Goal: Use online tool/utility: Utilize a website feature to perform a specific function

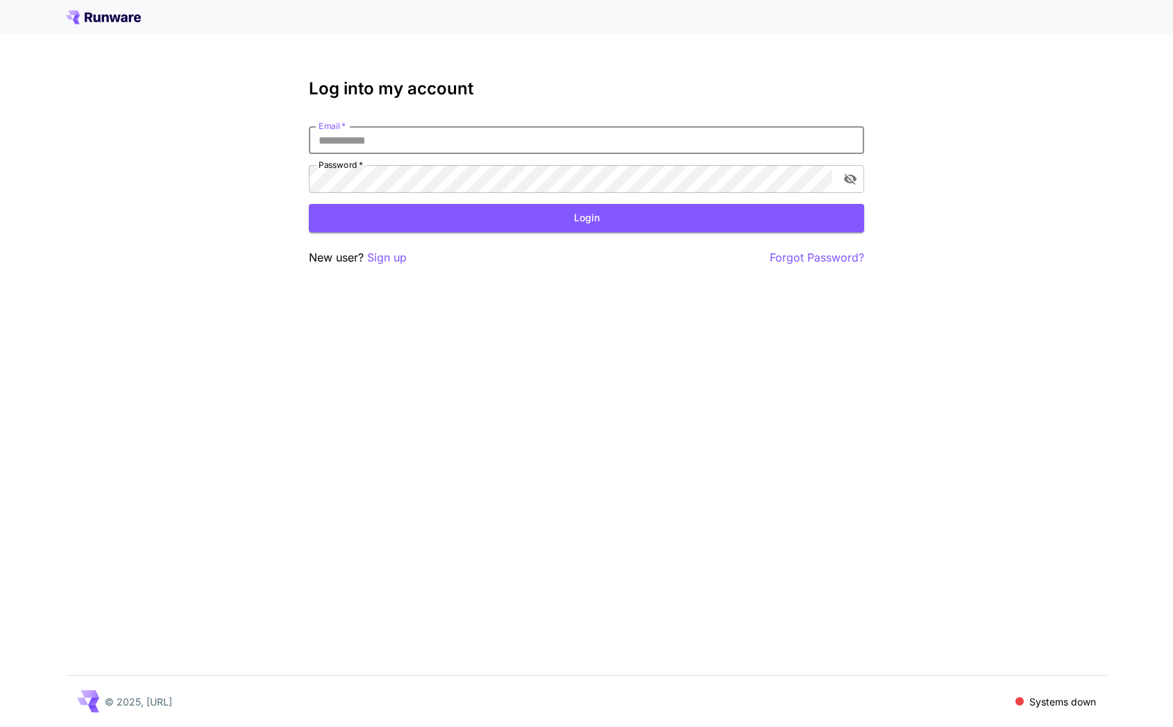
type input "**********"
click at [509, 232] on div "**********" at bounding box center [586, 172] width 555 height 187
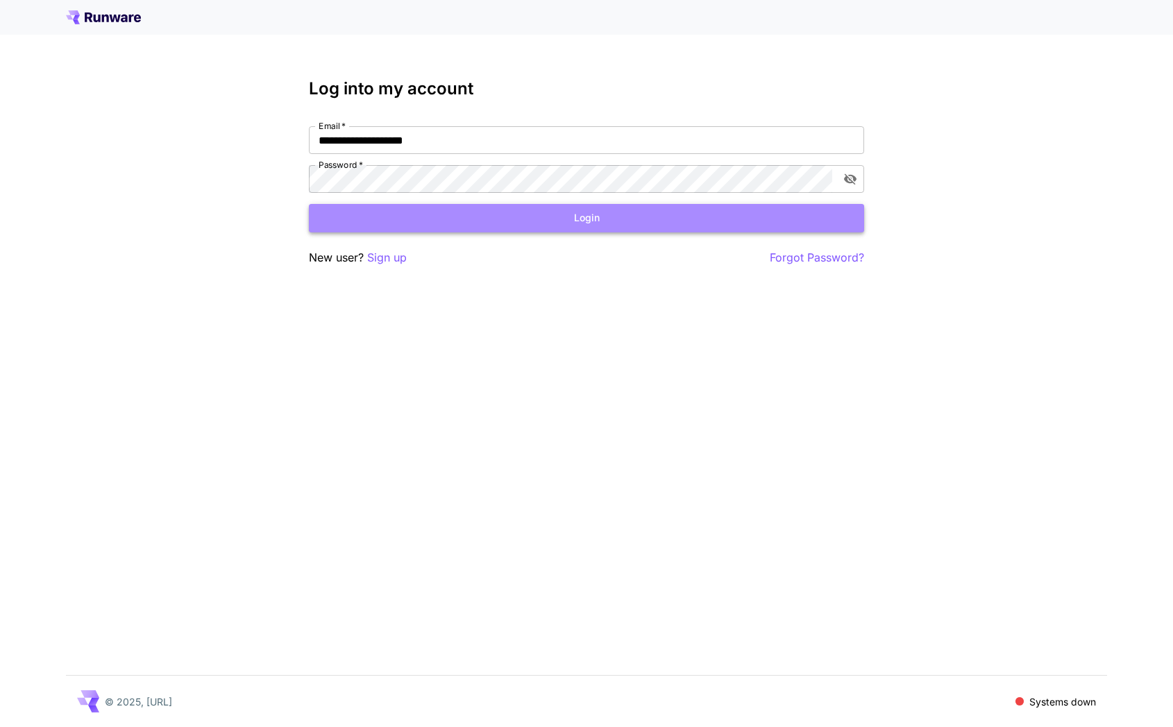
click at [472, 220] on button "Login" at bounding box center [586, 218] width 555 height 28
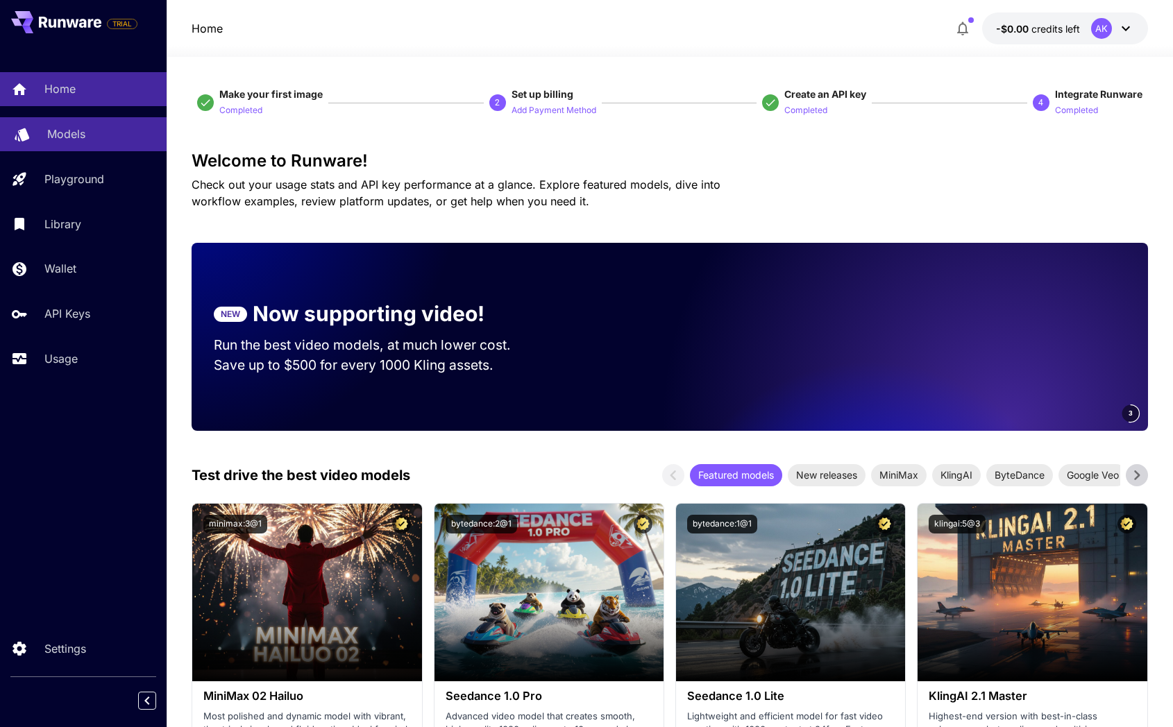
click at [71, 139] on p "Models" at bounding box center [66, 134] width 38 height 17
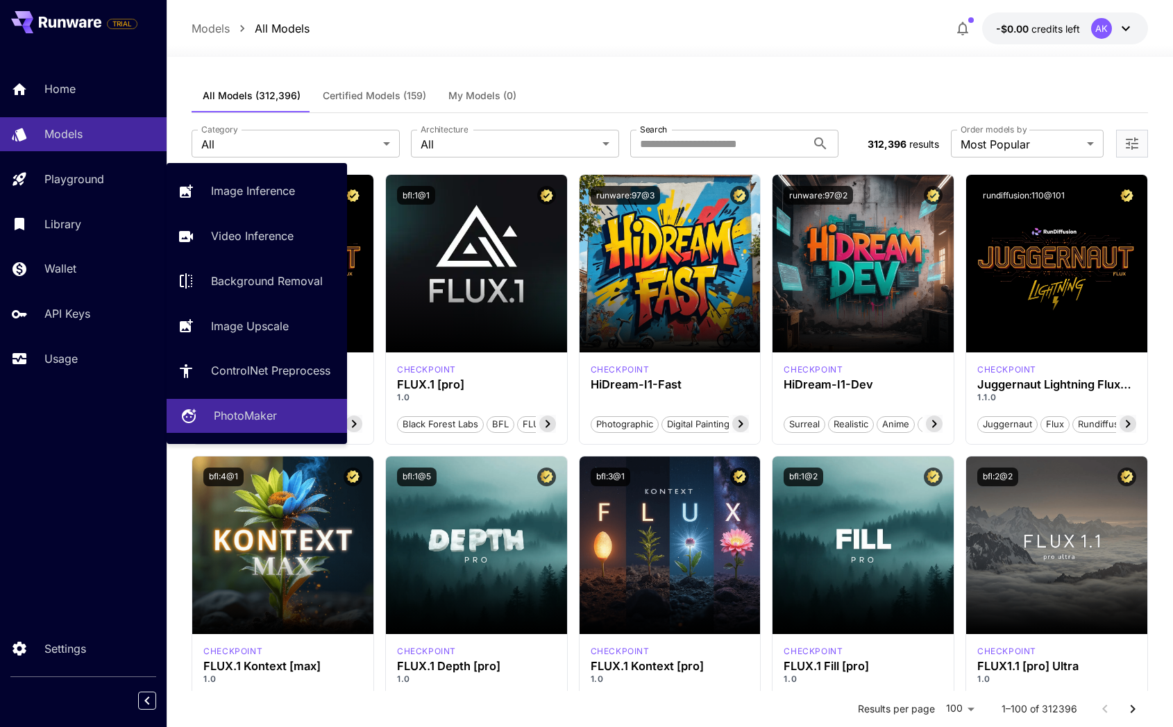
click at [229, 427] on link "PhotoMaker" at bounding box center [257, 416] width 180 height 34
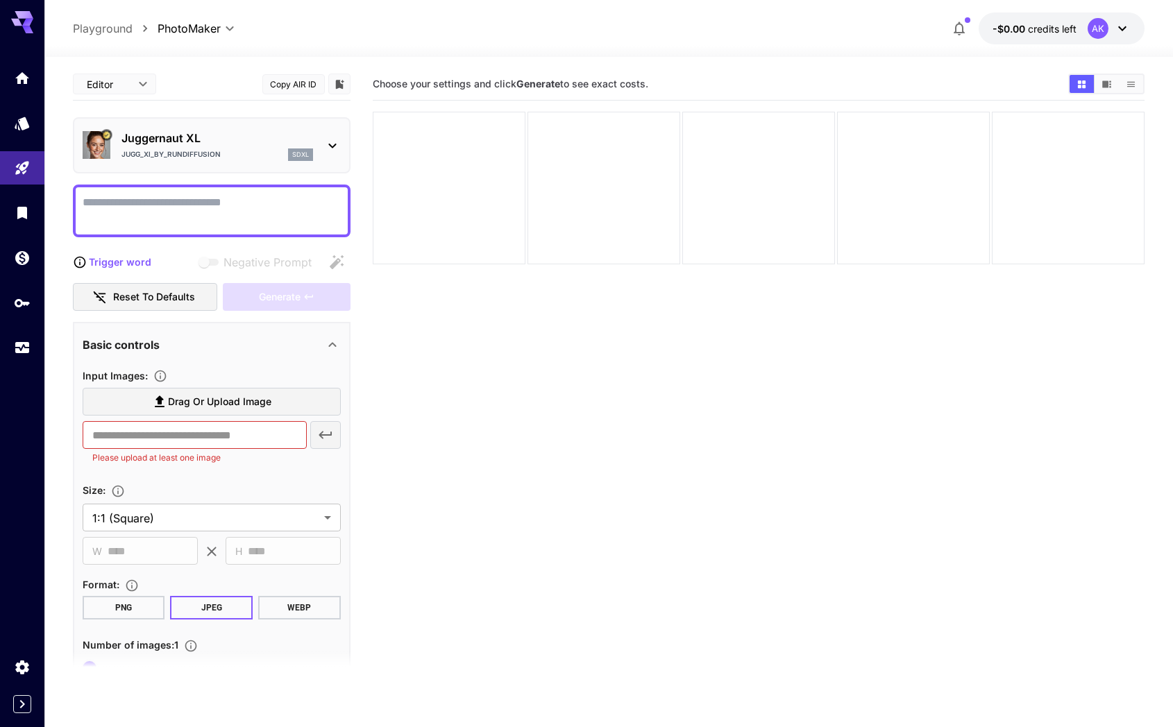
click at [1121, 26] on icon at bounding box center [1122, 28] width 17 height 17
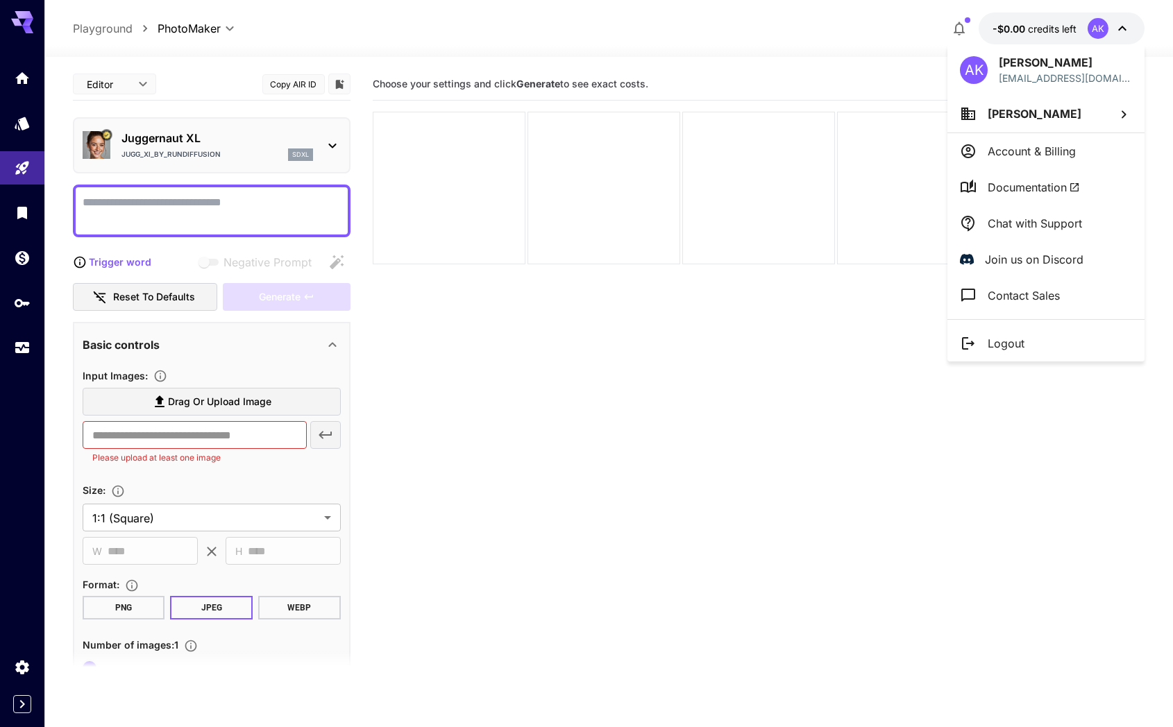
click at [1028, 345] on li "Logout" at bounding box center [1045, 343] width 197 height 36
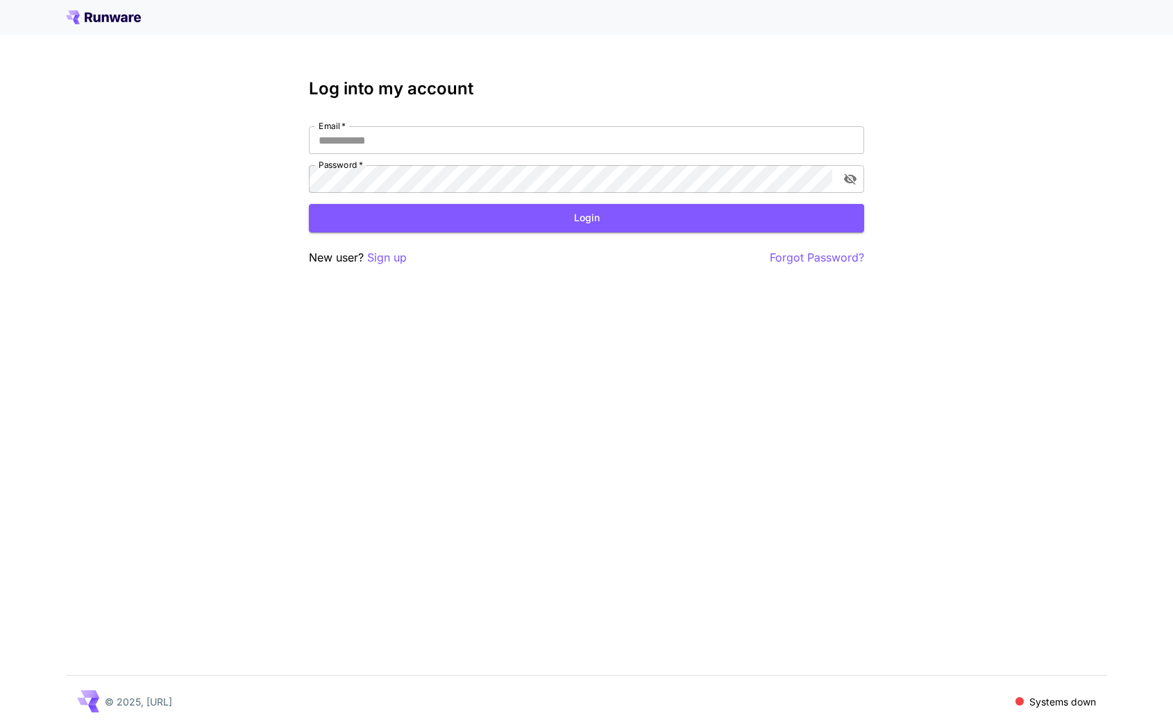
type input "**********"
click at [624, 214] on button "Login" at bounding box center [586, 218] width 555 height 28
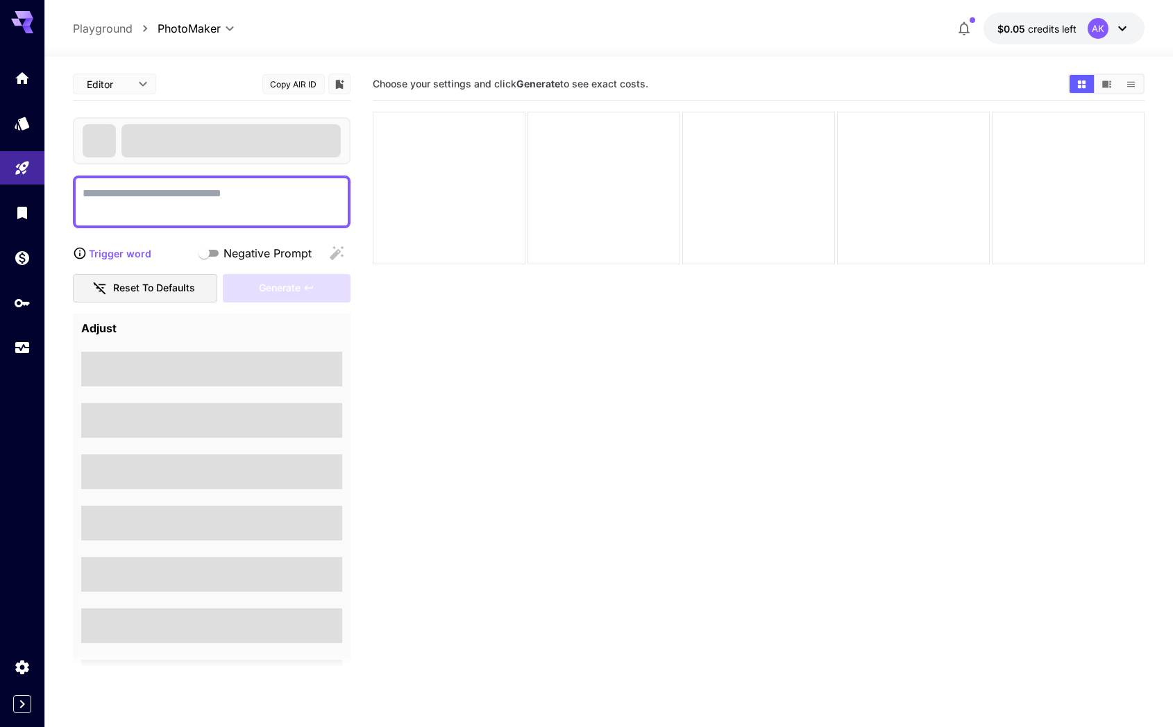
click at [1127, 30] on icon at bounding box center [1122, 28] width 17 height 17
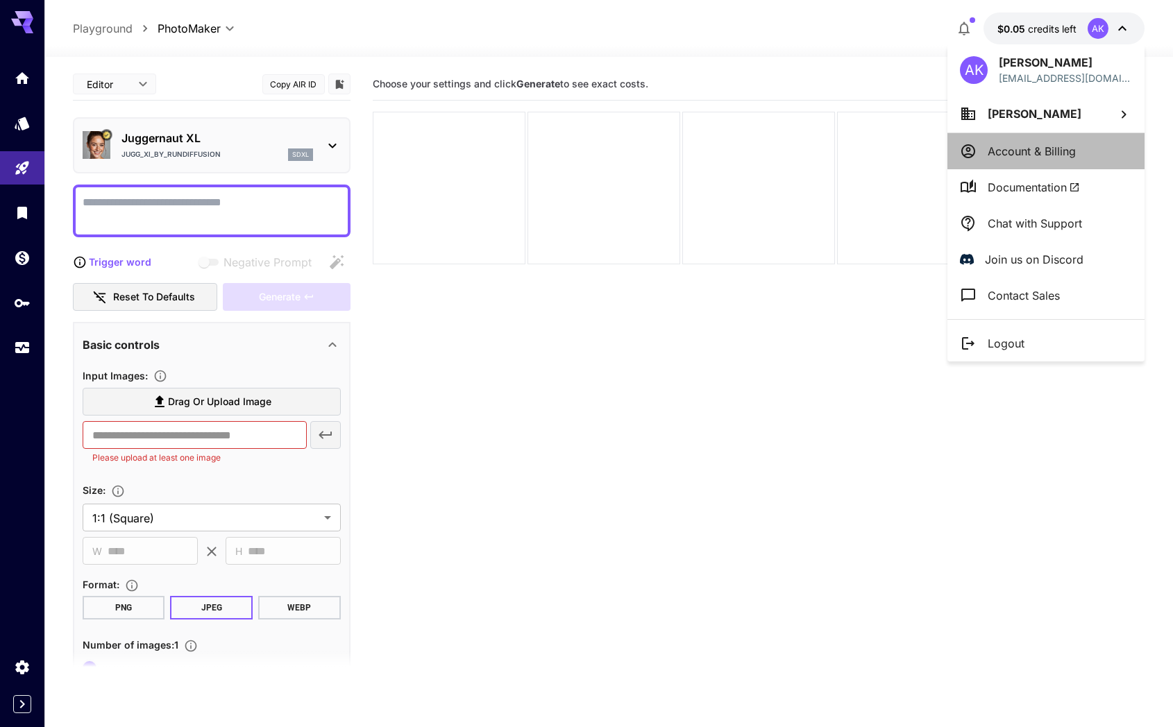
click at [1030, 160] on li "Account & Billing" at bounding box center [1045, 151] width 197 height 36
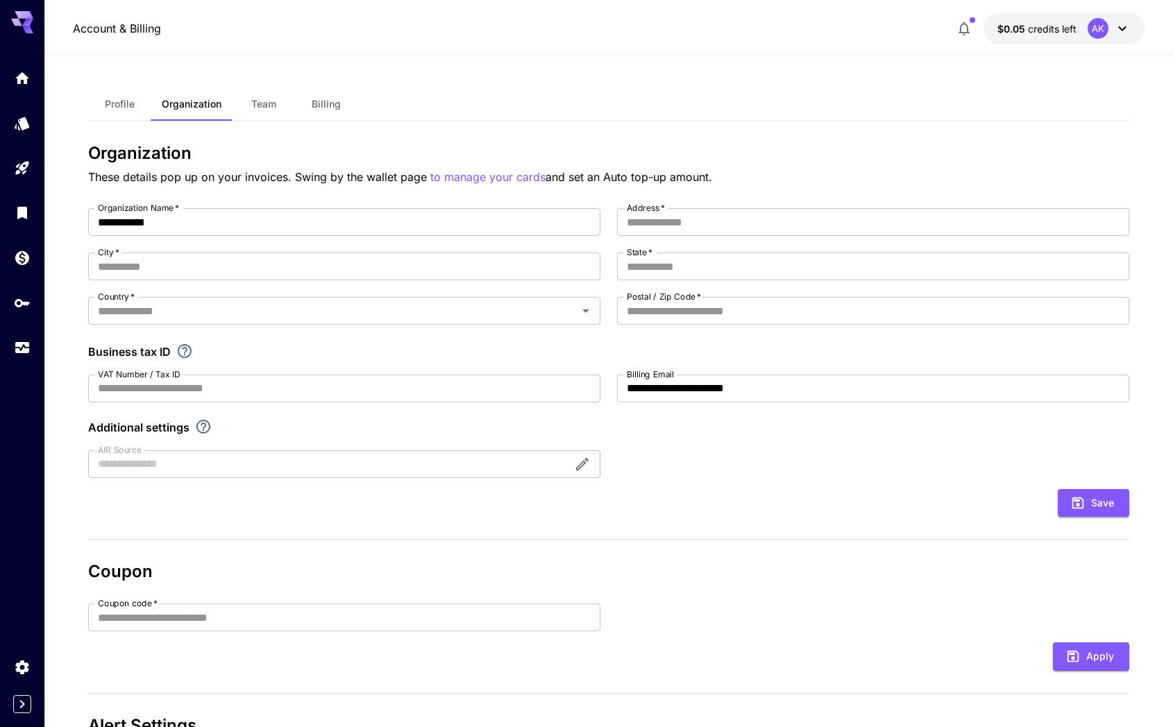
click at [111, 106] on span "Profile" at bounding box center [120, 104] width 30 height 12
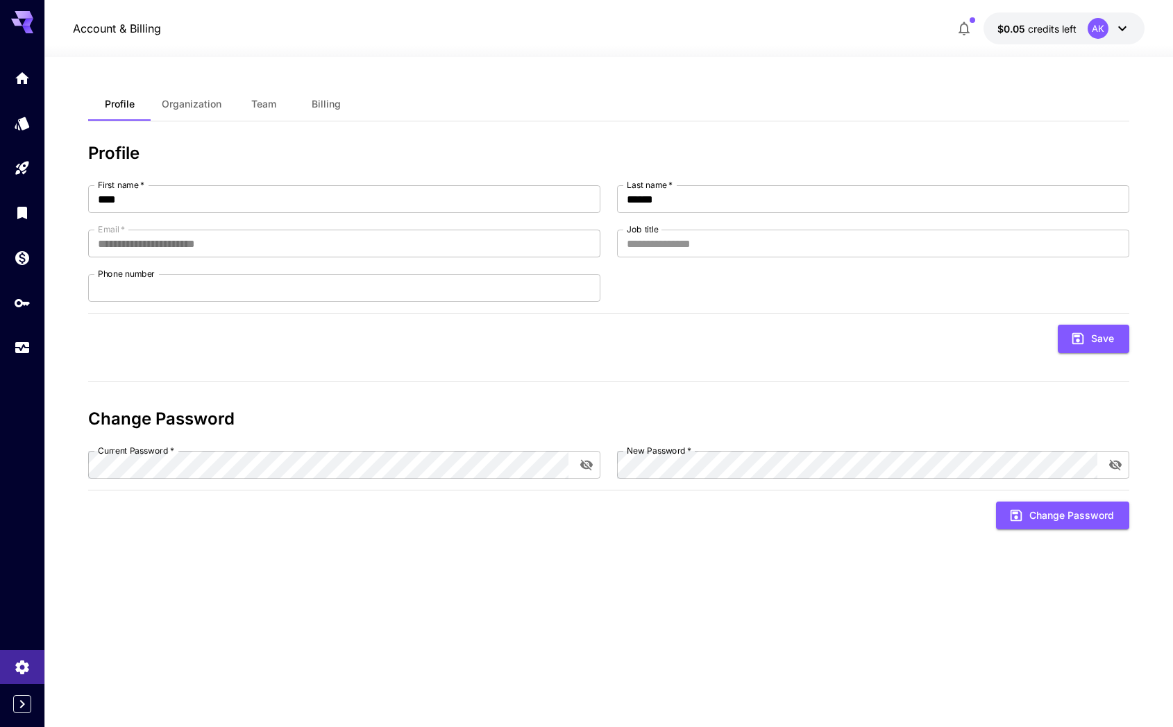
click at [312, 105] on span "Billing" at bounding box center [326, 104] width 29 height 12
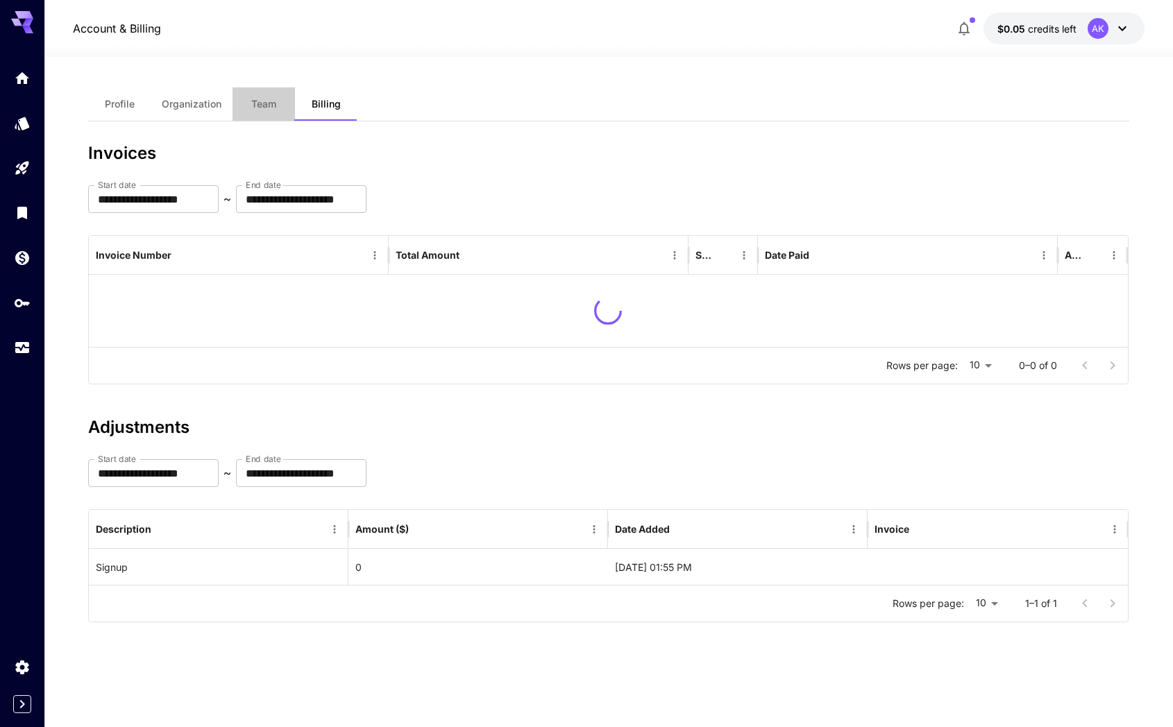
click at [282, 108] on button "Team" at bounding box center [263, 103] width 62 height 33
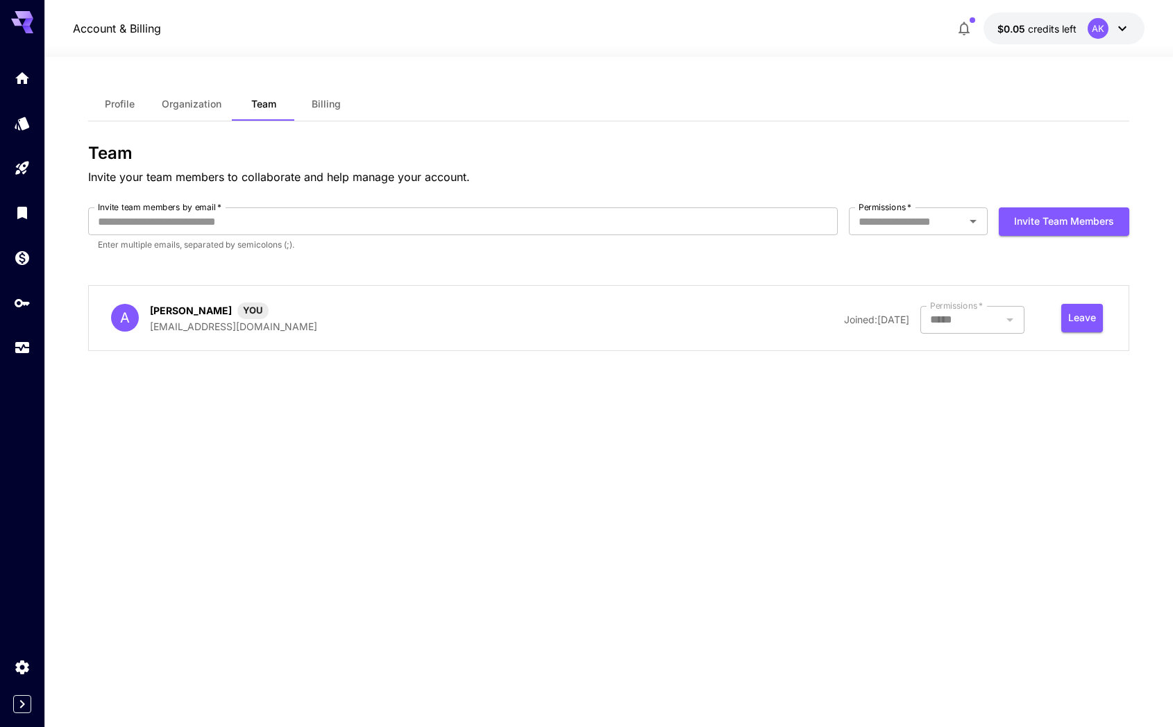
click at [298, 101] on button "Billing" at bounding box center [326, 103] width 62 height 33
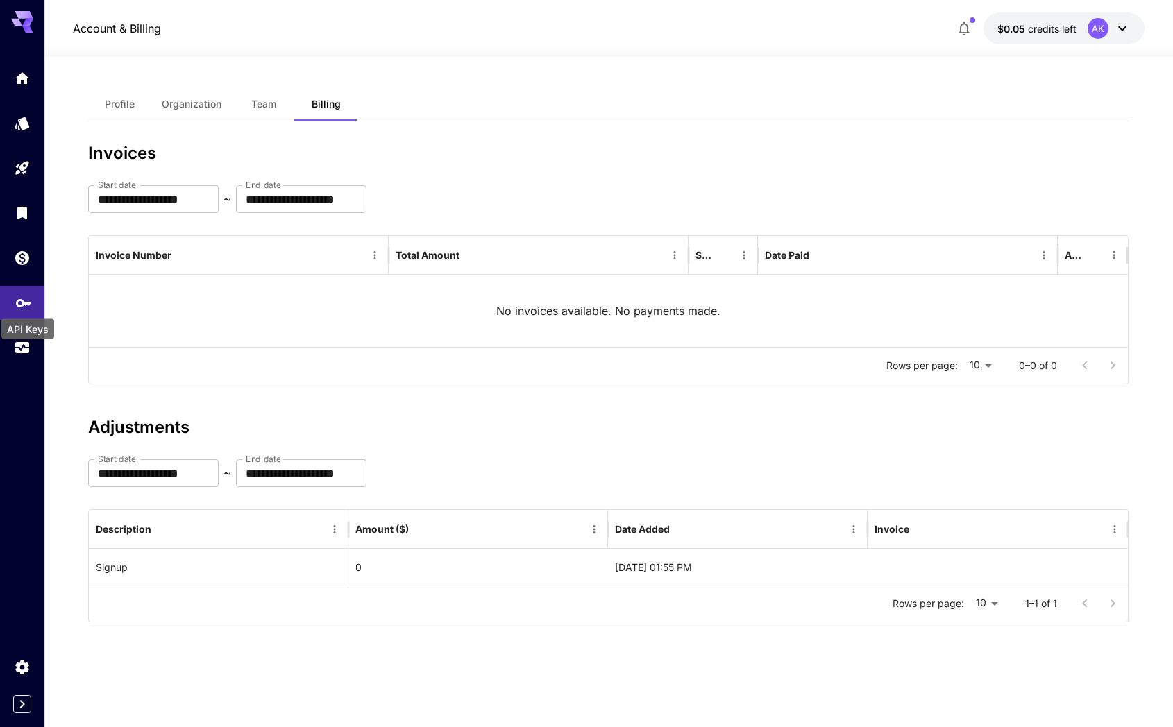
click at [25, 305] on icon "API Keys" at bounding box center [23, 299] width 17 height 17
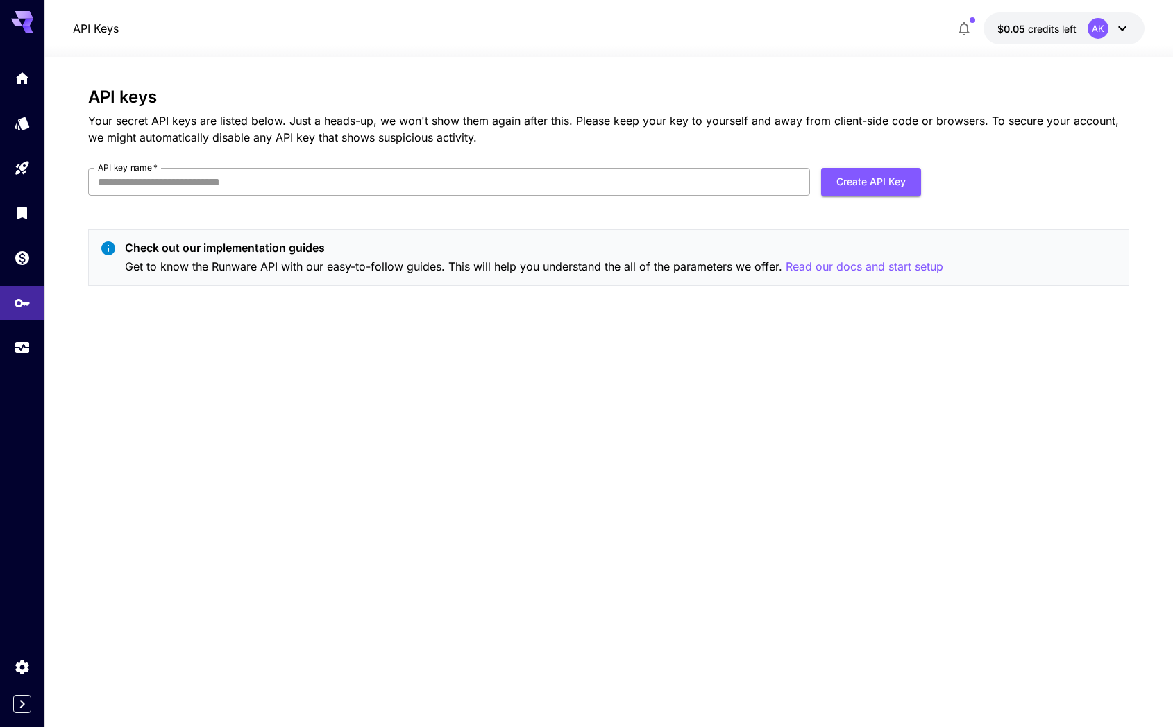
click at [262, 179] on input "API key name   *" at bounding box center [449, 182] width 722 height 28
type input "*"
type input "**********"
click at [867, 173] on button "Create API Key" at bounding box center [871, 182] width 100 height 28
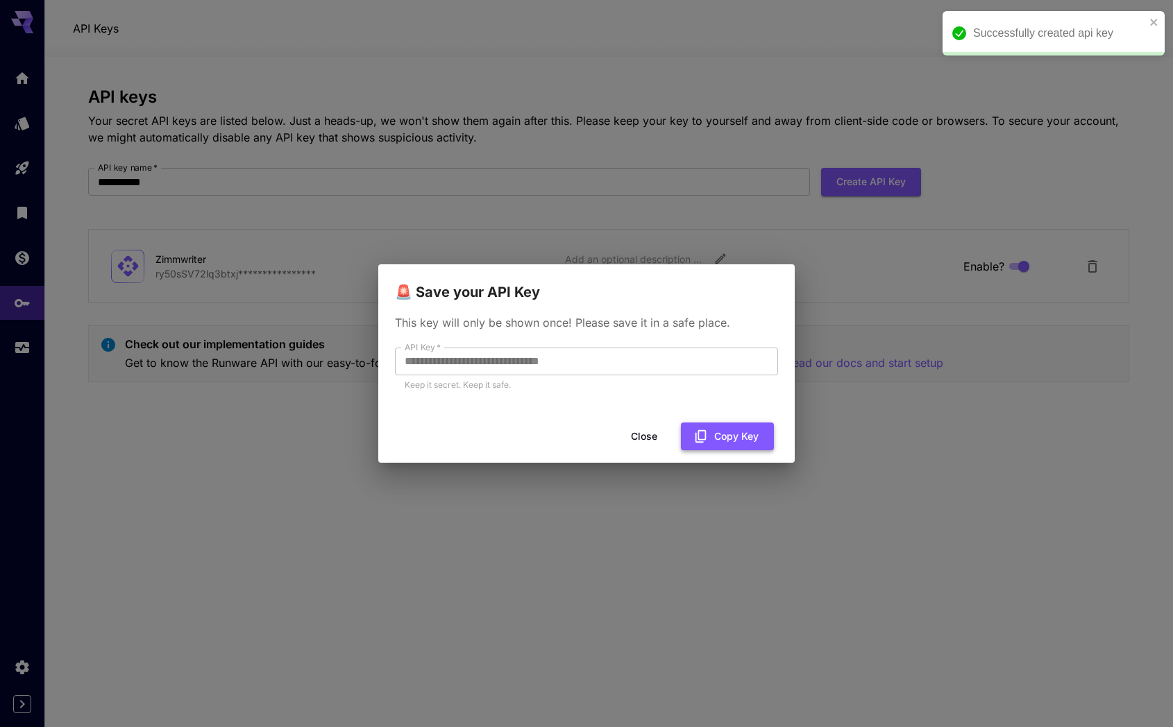
click at [732, 434] on button "Copy Key" at bounding box center [727, 437] width 93 height 28
click at [638, 432] on button "Close" at bounding box center [644, 437] width 62 height 28
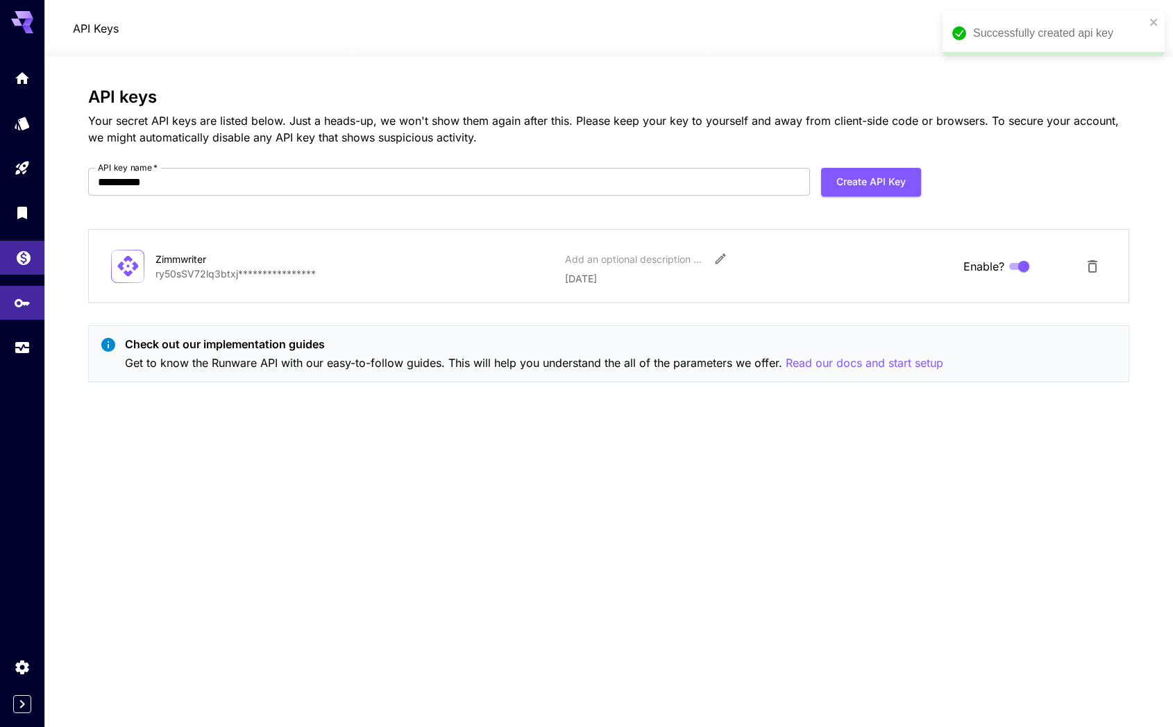
click at [37, 260] on link at bounding box center [22, 258] width 44 height 34
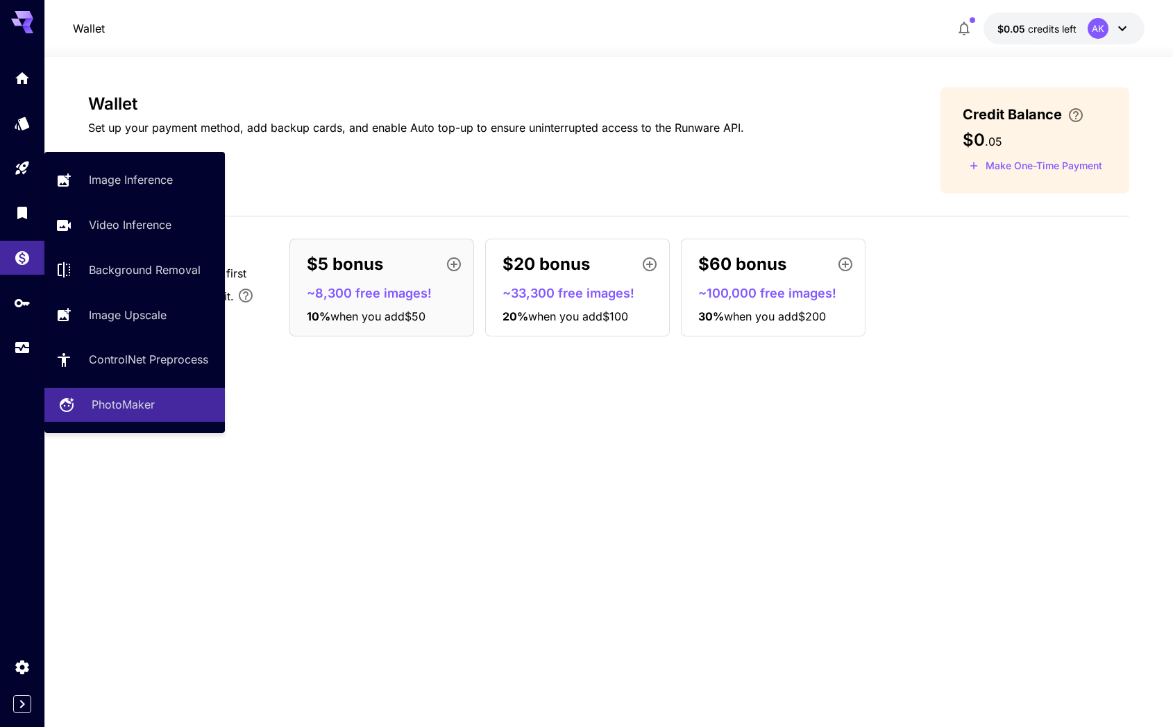
click at [106, 398] on p "PhotoMaker" at bounding box center [123, 404] width 63 height 17
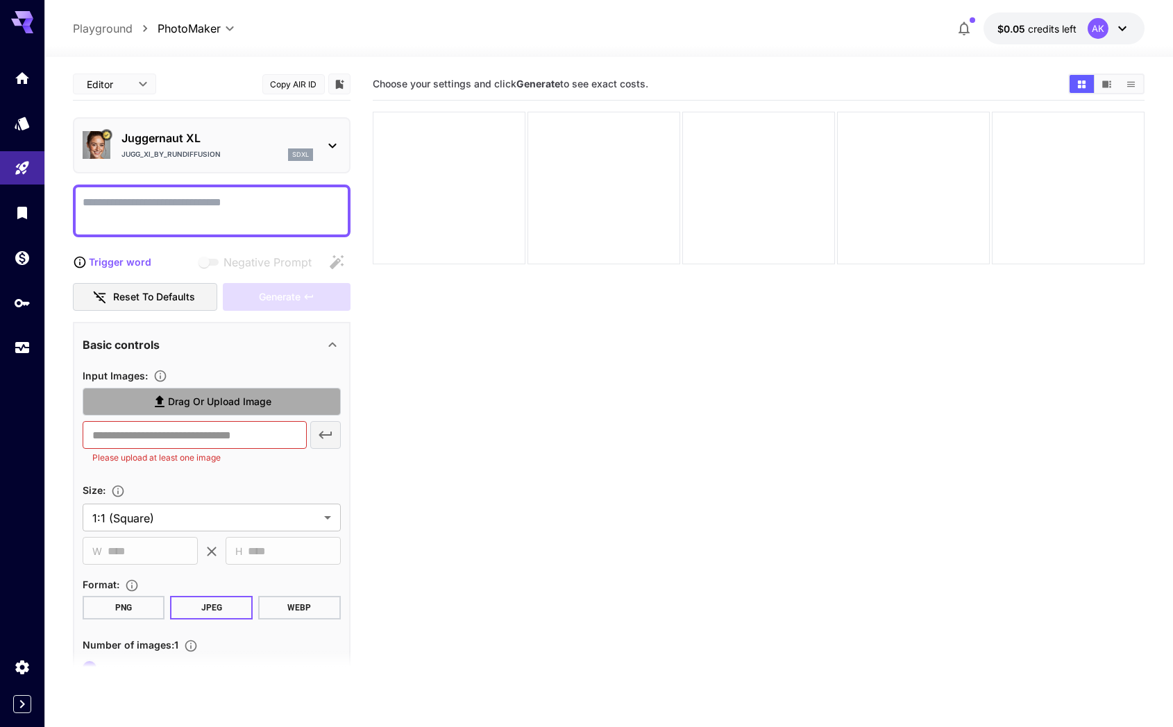
click at [222, 404] on span "Drag or upload image" at bounding box center [219, 401] width 103 height 17
click at [0, 0] on input "Drag or upload image" at bounding box center [0, 0] width 0 height 0
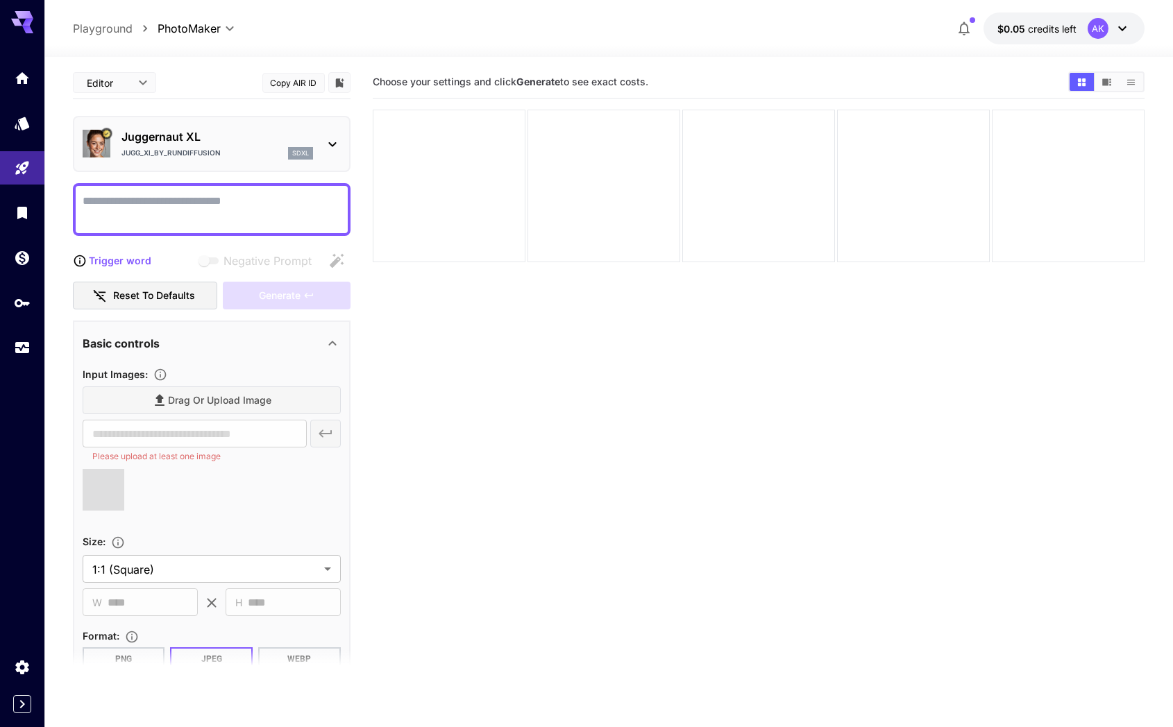
type input "**********"
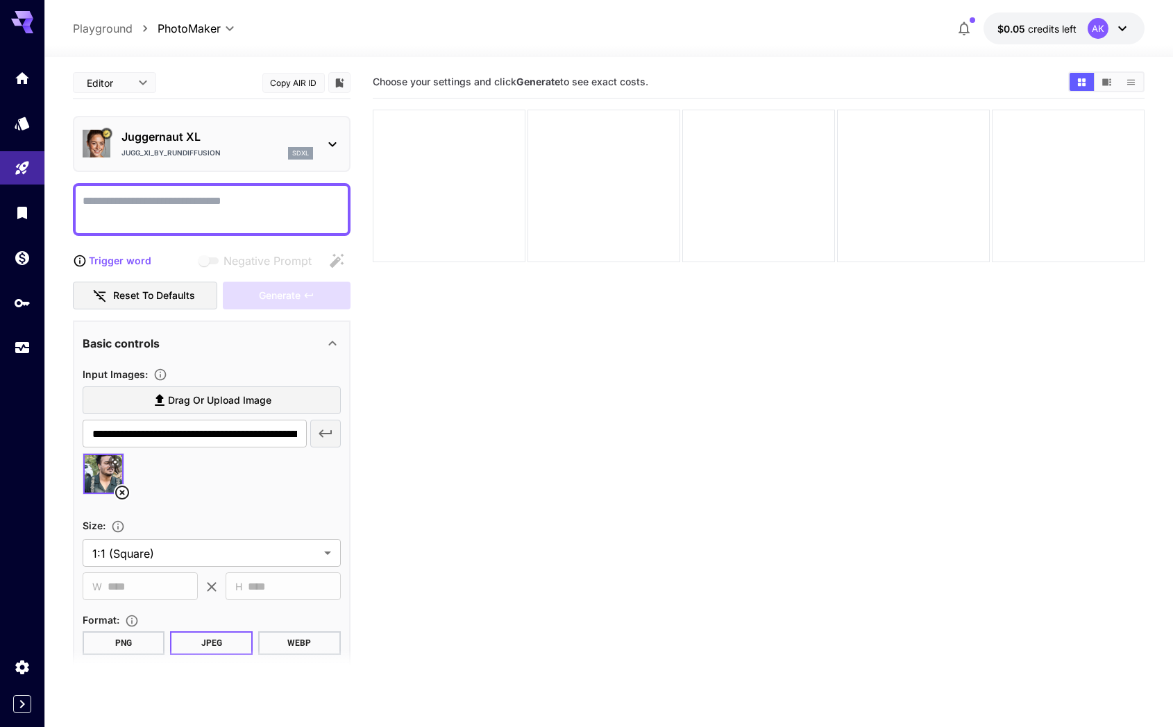
click at [174, 207] on textarea "Negative Prompt" at bounding box center [212, 209] width 258 height 33
type textarea "*"
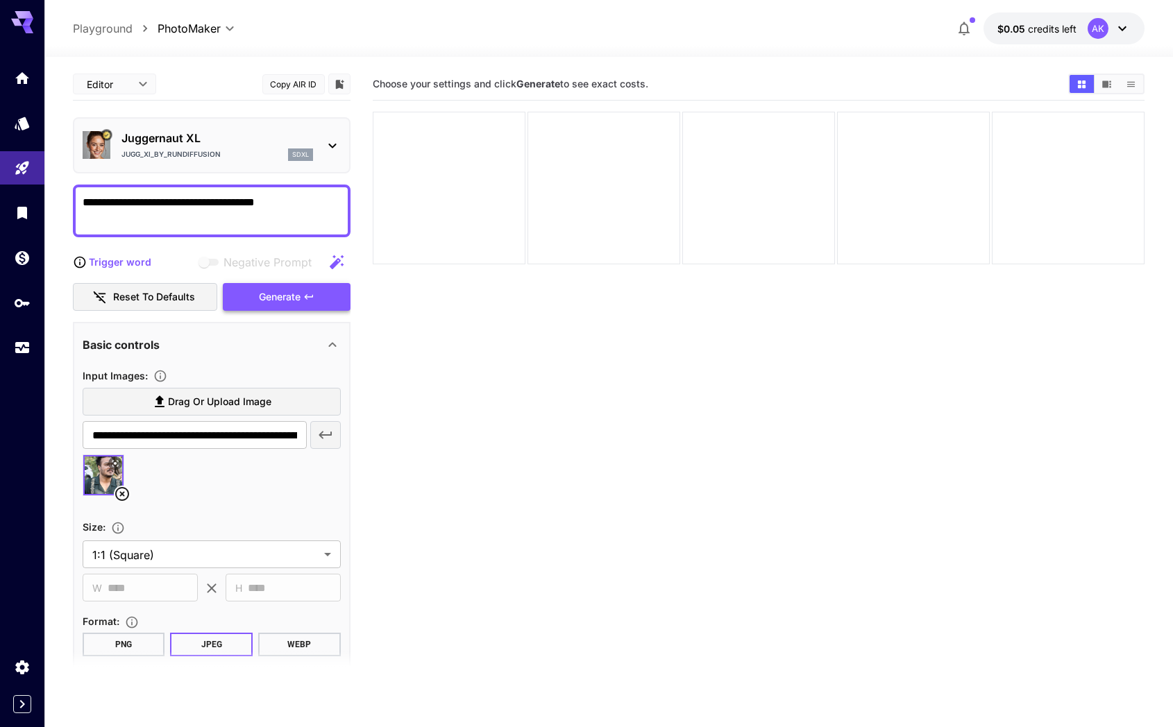
type textarea "**********"
click at [256, 296] on div "Generate" at bounding box center [287, 297] width 128 height 28
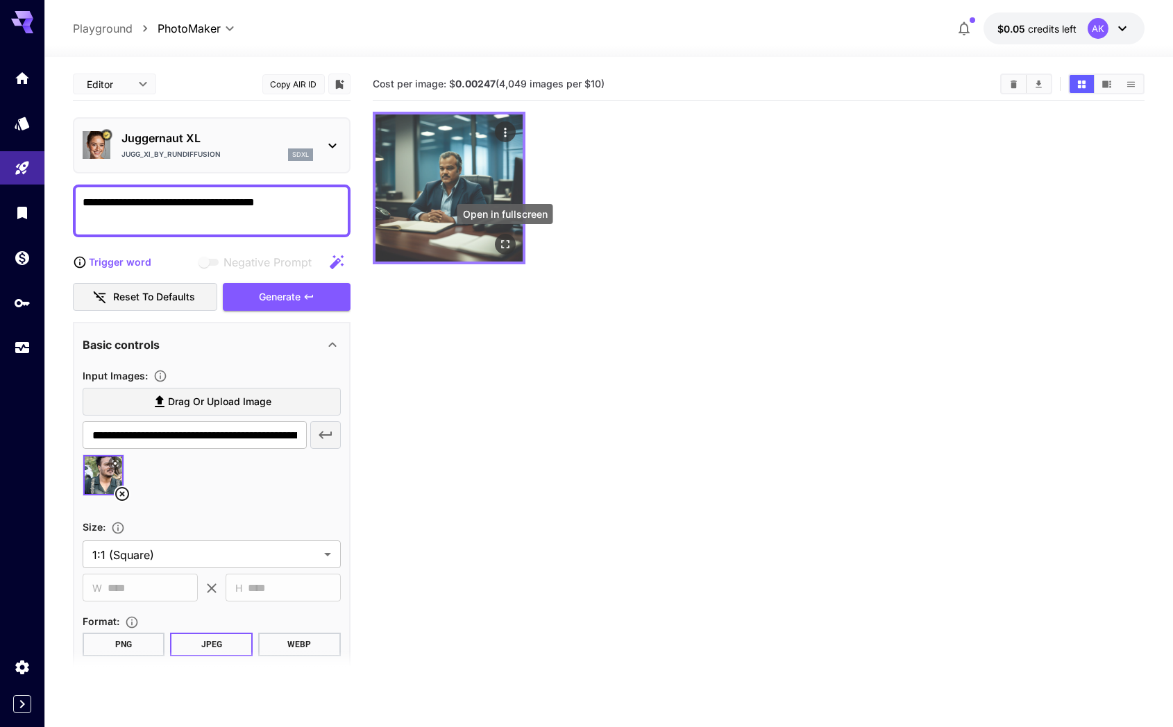
click at [503, 237] on button "Open in fullscreen" at bounding box center [505, 244] width 21 height 21
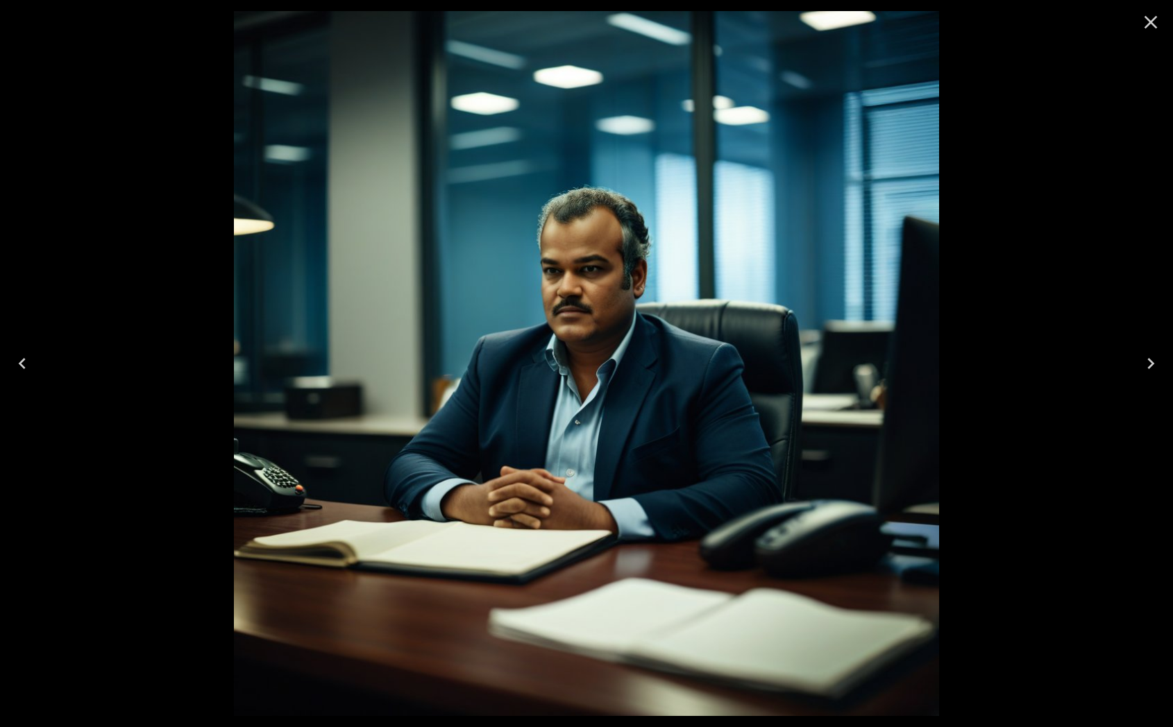
click at [1156, 28] on icon "Close" at bounding box center [1150, 22] width 22 height 22
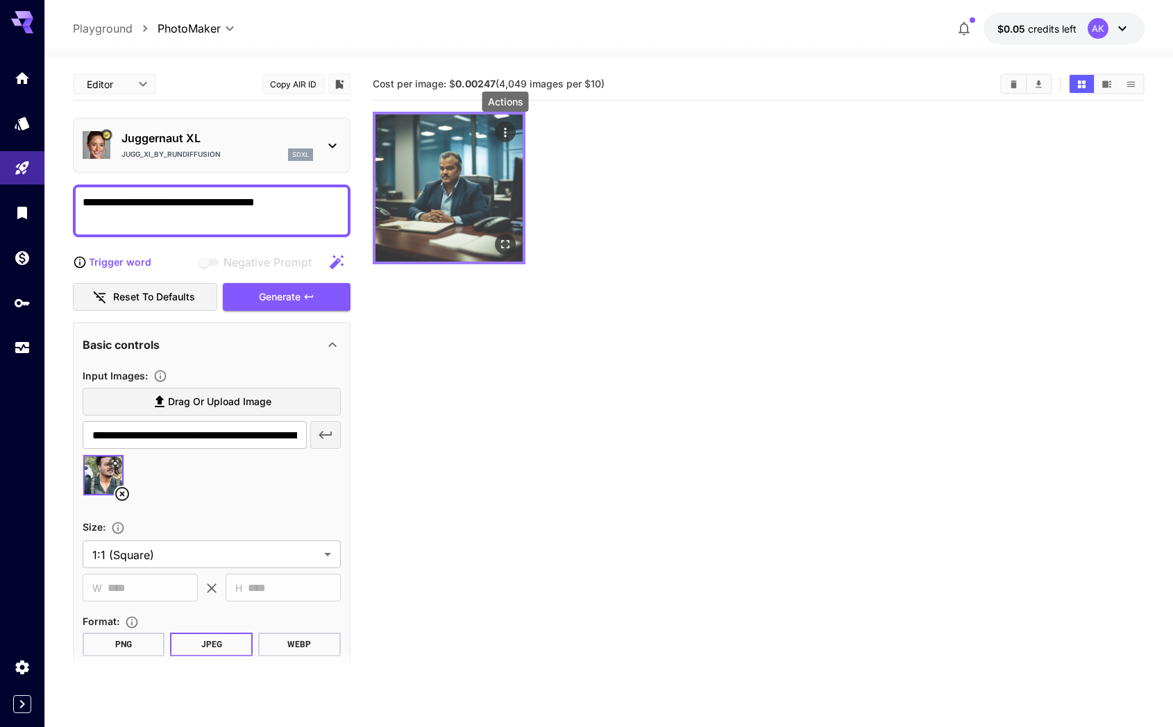
click at [507, 132] on icon "Actions" at bounding box center [505, 133] width 14 height 14
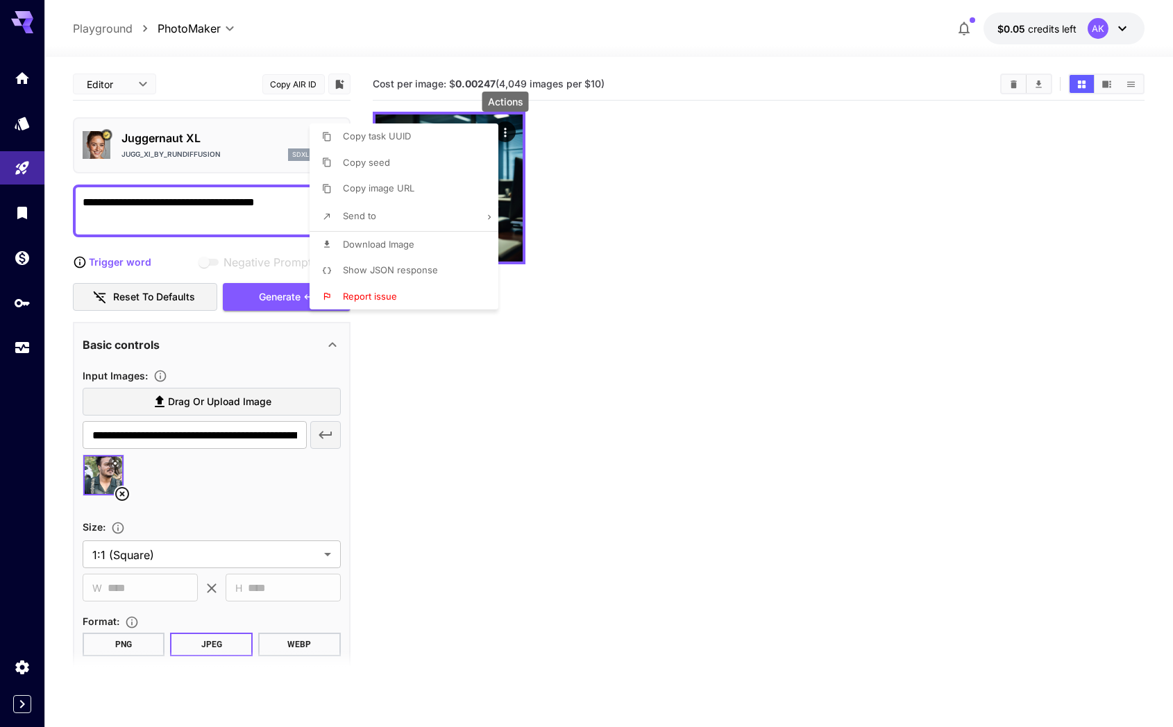
click at [430, 384] on div at bounding box center [586, 363] width 1173 height 727
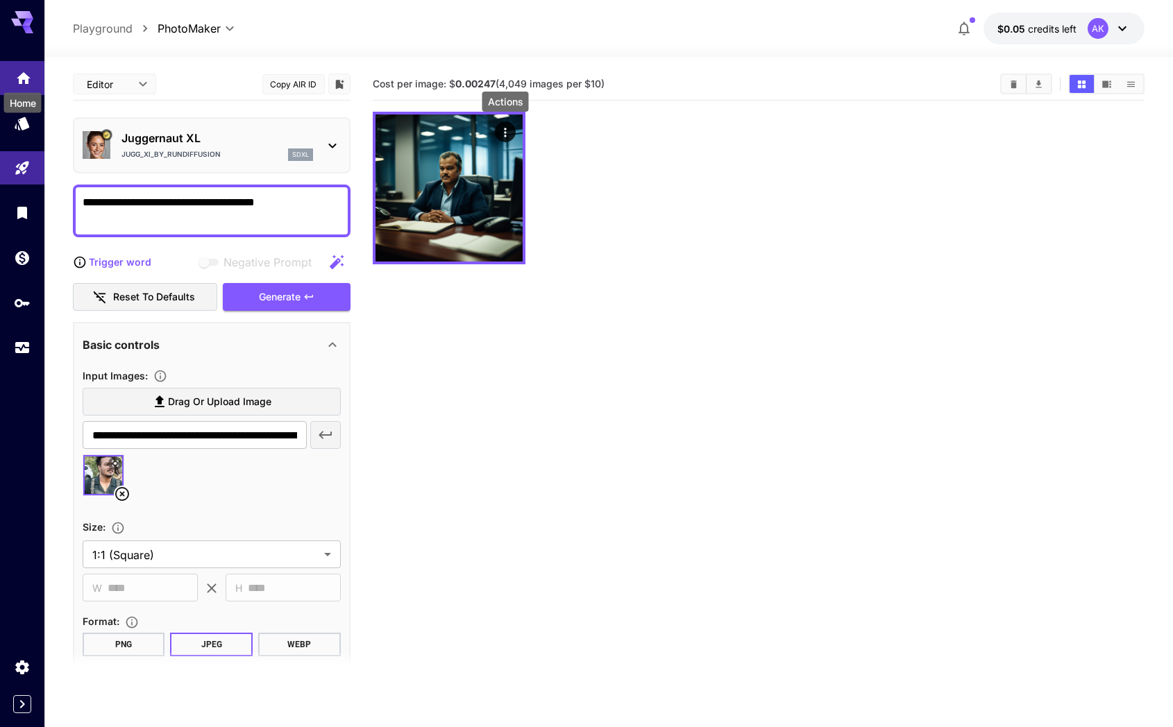
click at [24, 70] on icon "Home" at bounding box center [23, 74] width 17 height 17
